Goal: Find specific page/section: Find specific page/section

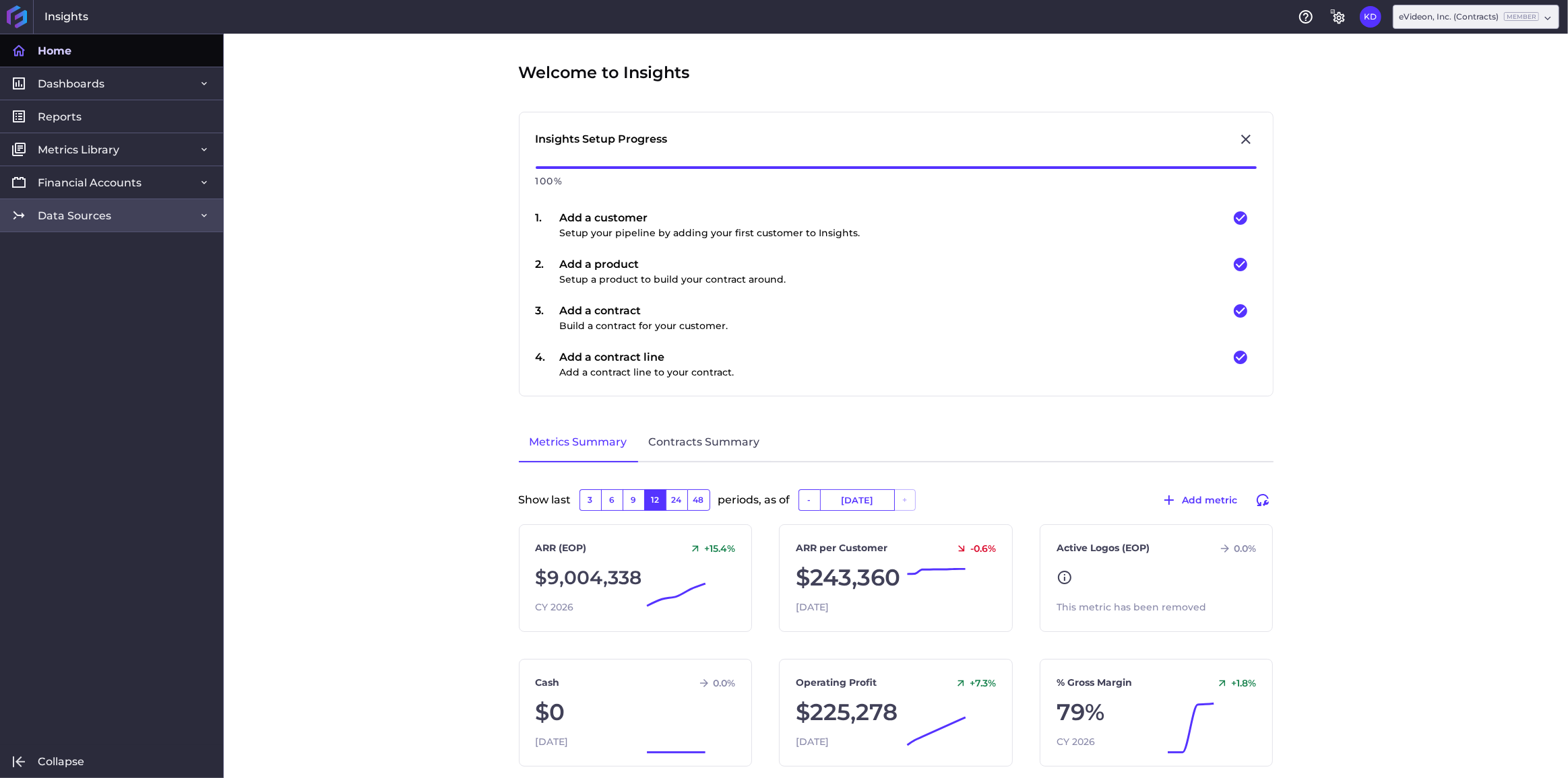
click at [95, 214] on span "Data Sources" at bounding box center [74, 216] width 73 height 14
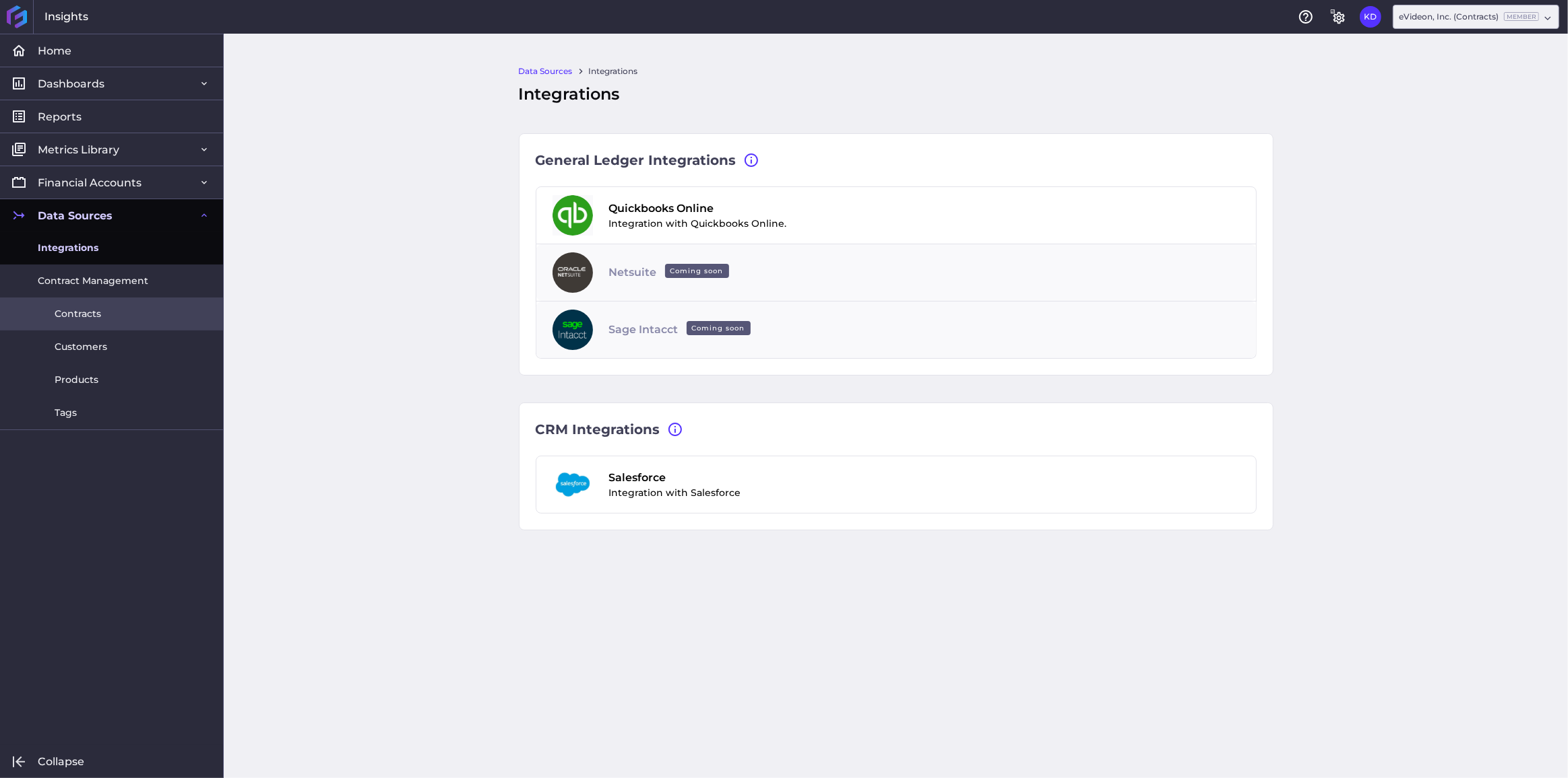
click at [91, 313] on span "Contracts" at bounding box center [78, 314] width 47 height 14
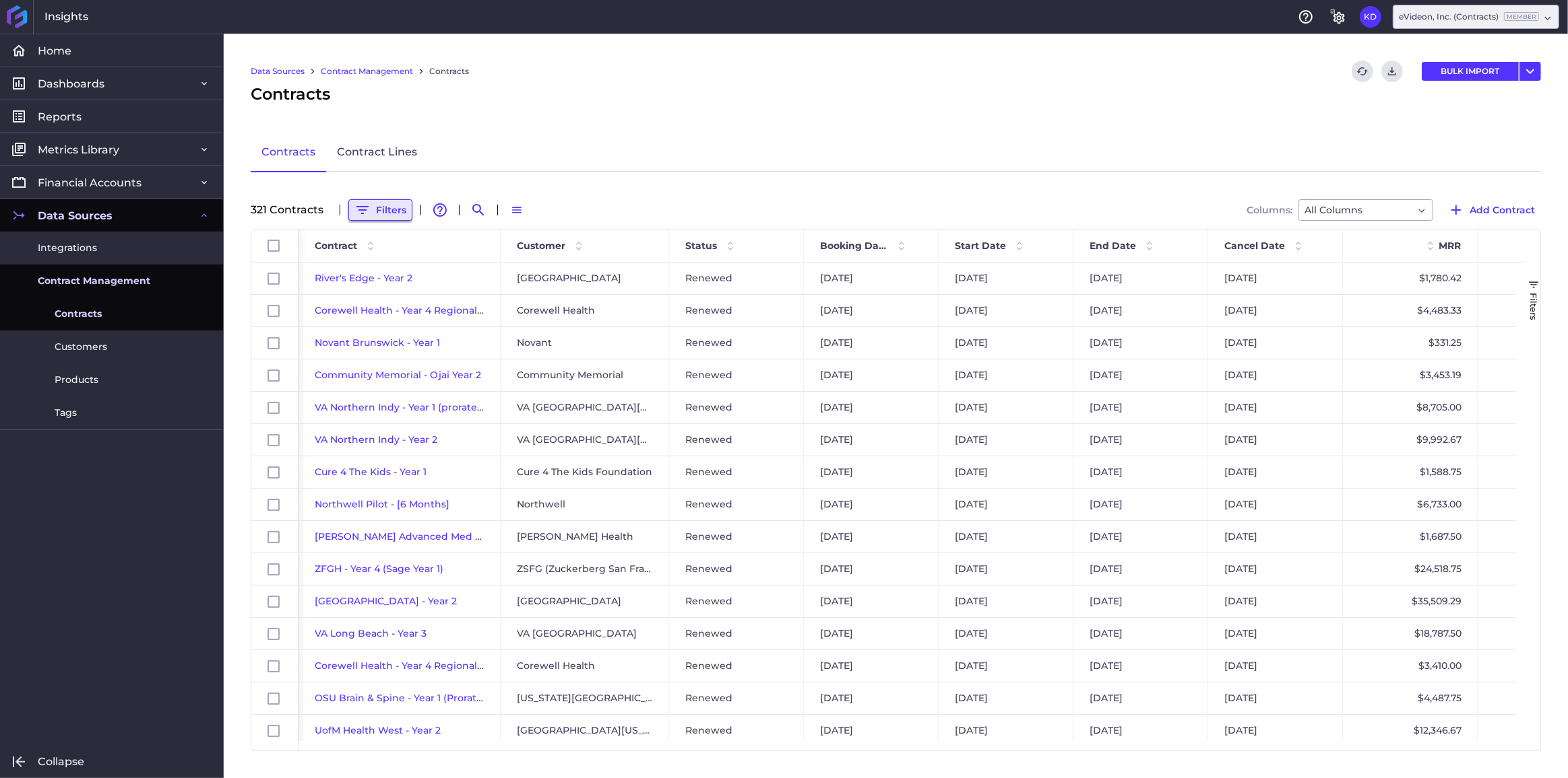
click at [389, 211] on button "Filters" at bounding box center [380, 210] width 64 height 22
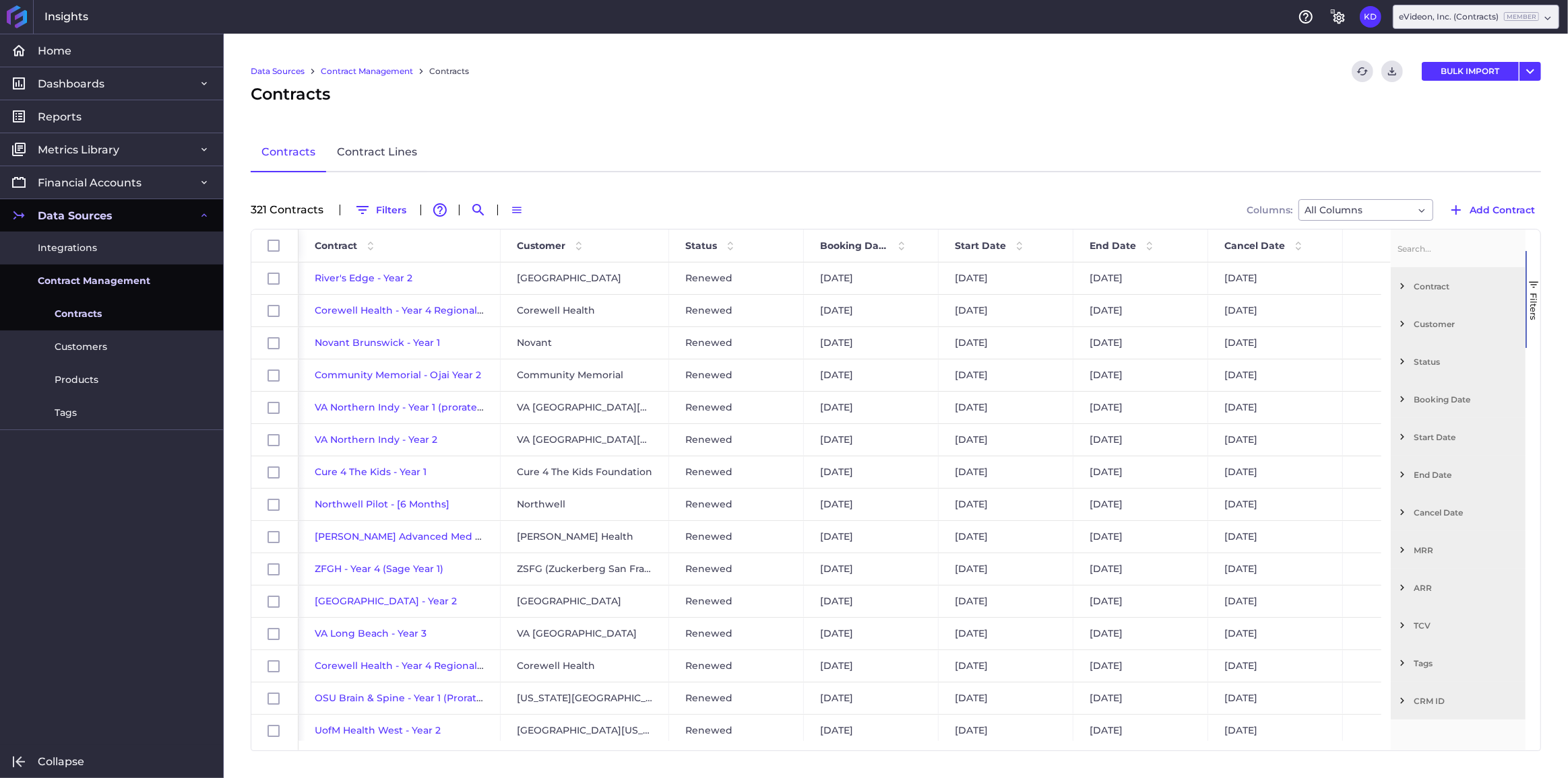
click at [1406, 321] on span "Filter List 12 Filters" at bounding box center [1402, 324] width 12 height 12
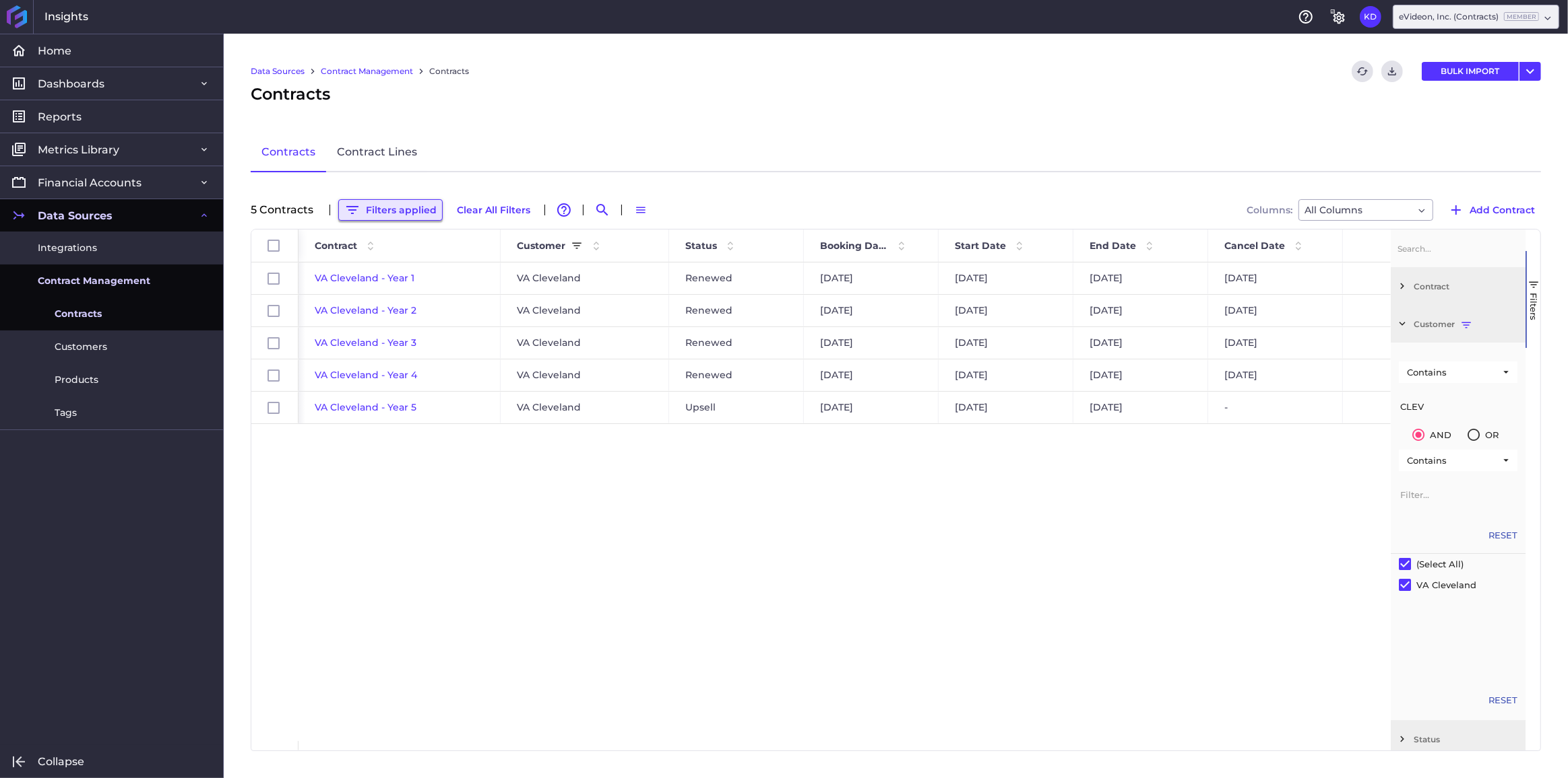
type input "CLEV"
click at [399, 210] on button "Filters applied" at bounding box center [390, 210] width 105 height 22
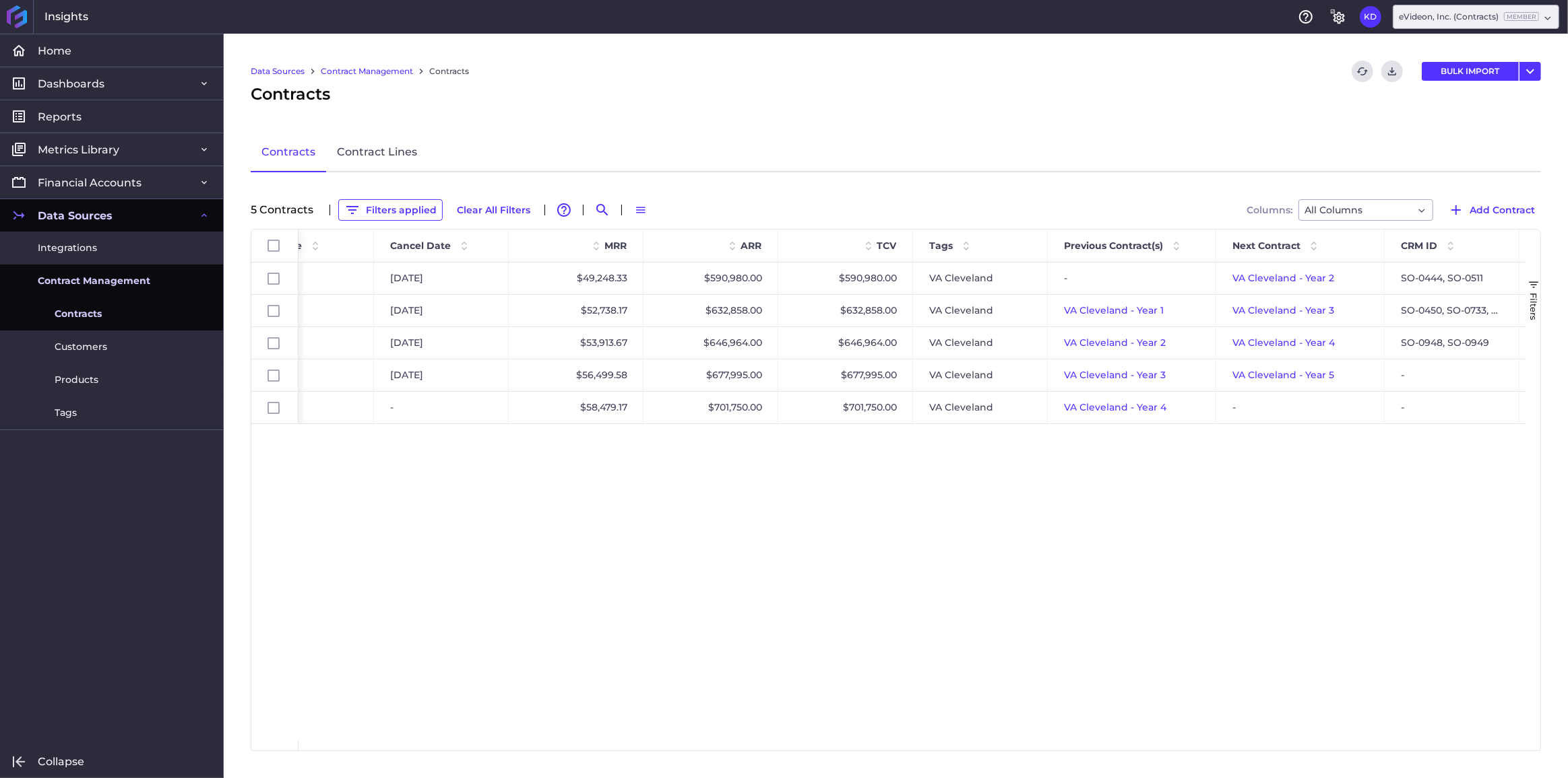
scroll to position [0, 962]
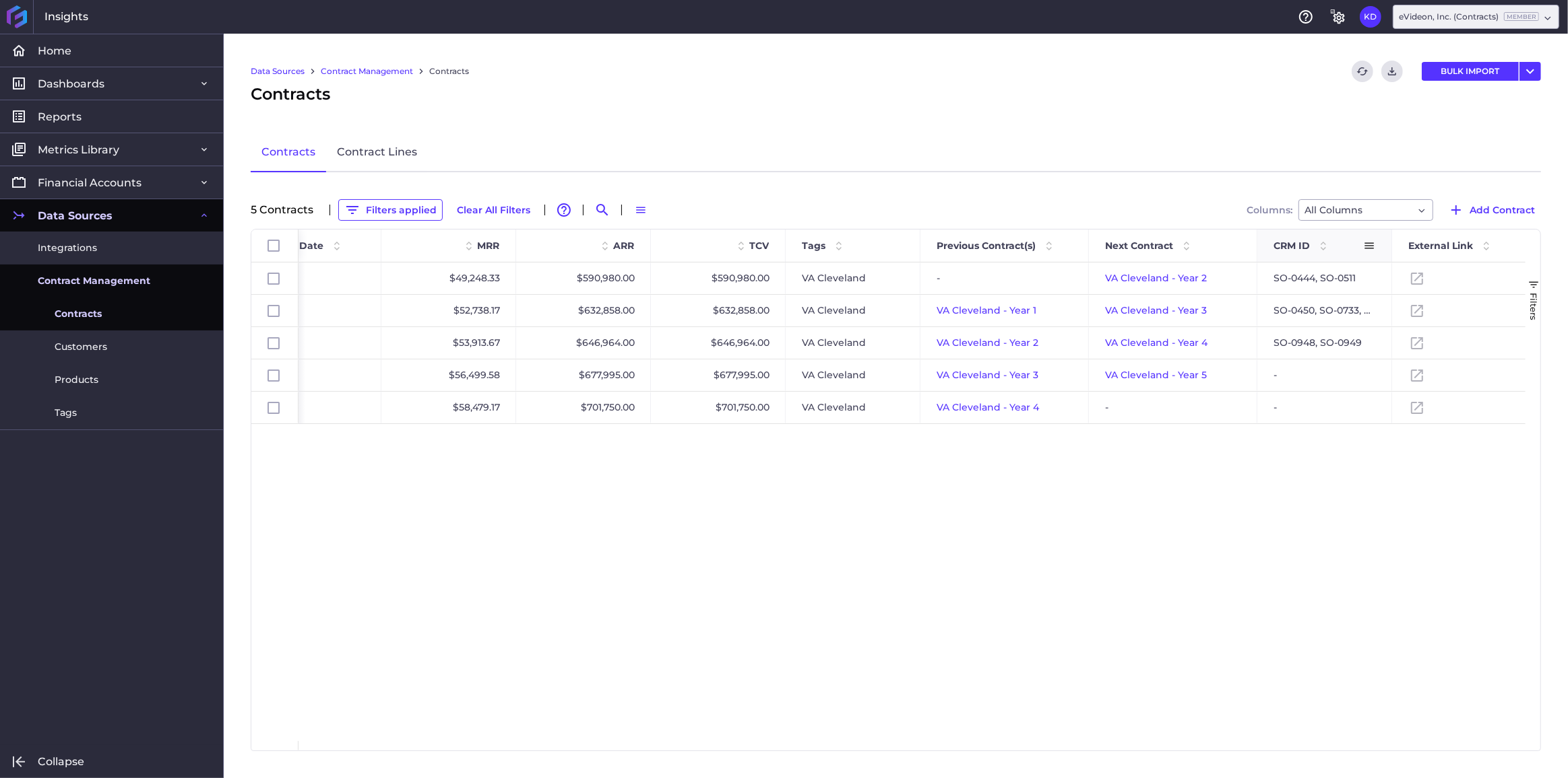
click at [1368, 244] on span at bounding box center [1369, 246] width 12 height 12
click at [1305, 303] on span "Pin Left" at bounding box center [1317, 307] width 57 height 26
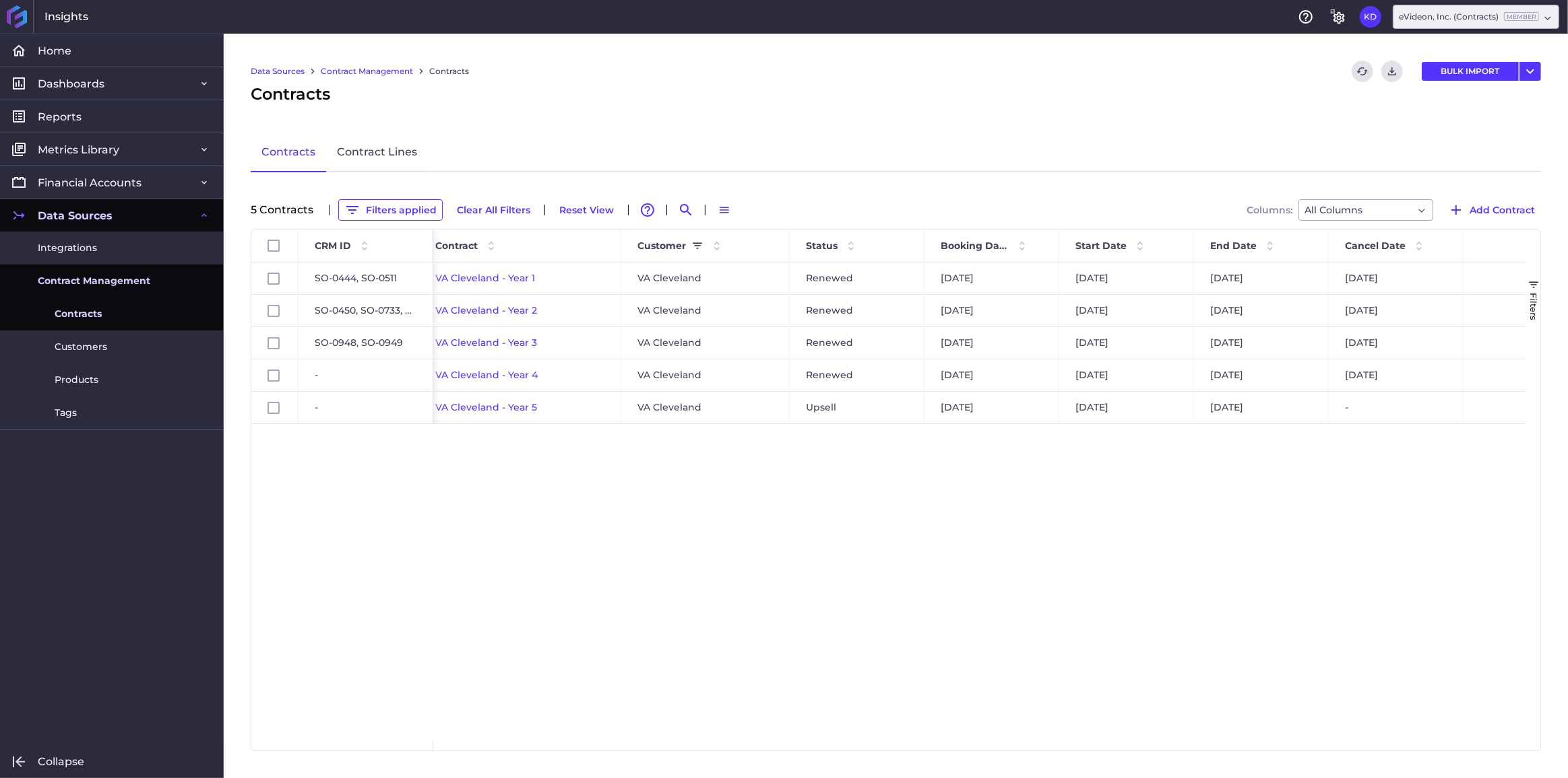
scroll to position [0, 0]
